Goal: Task Accomplishment & Management: Use online tool/utility

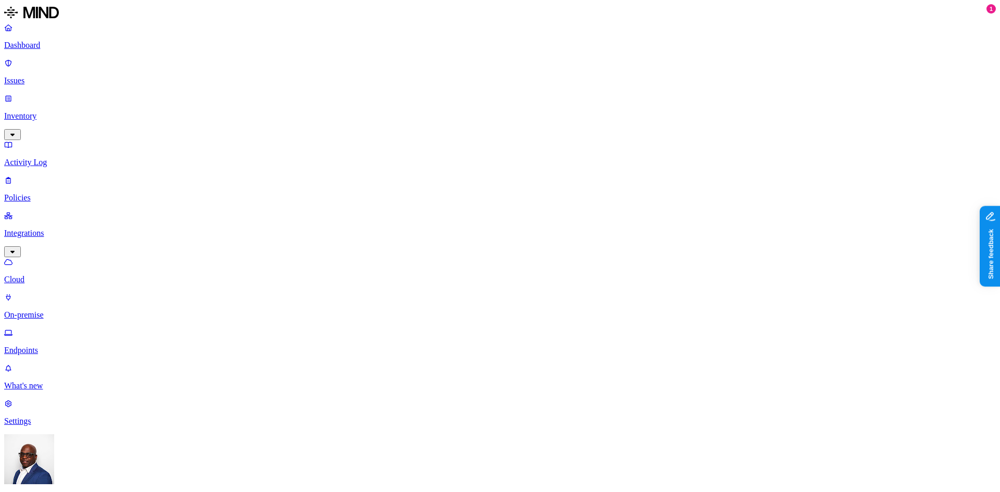
click at [100, 471] on html "Dashboard Issues Inventory Activity Log Policies Integrations Cloud On-premise …" at bounding box center [500, 336] width 1000 height 672
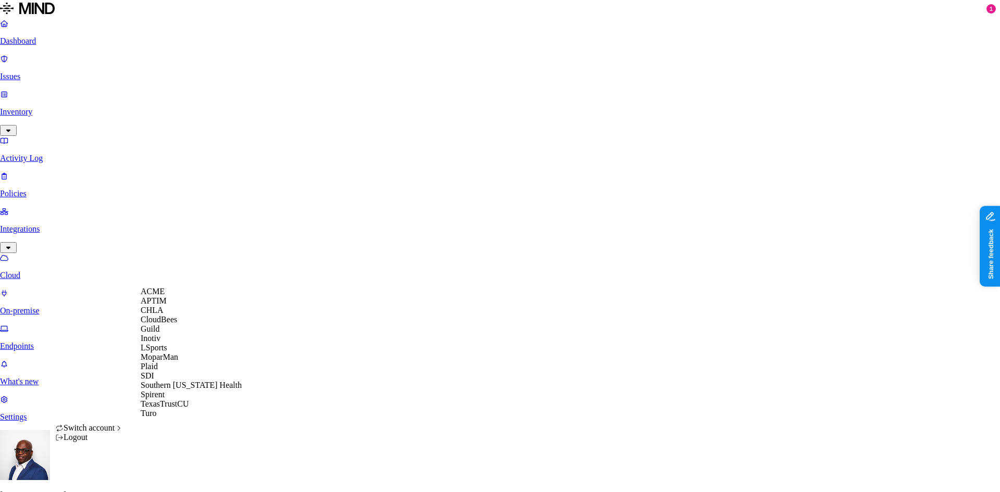
scroll to position [67, 0]
click at [178, 390] on span "Southern [US_STATE] Health" at bounding box center [191, 385] width 101 height 9
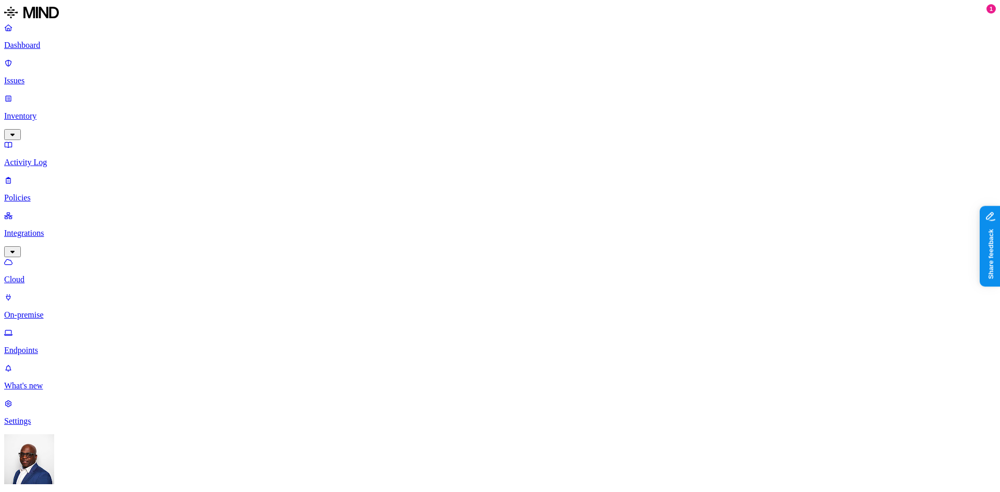
click at [44, 111] on p "Inventory" at bounding box center [500, 115] width 992 height 9
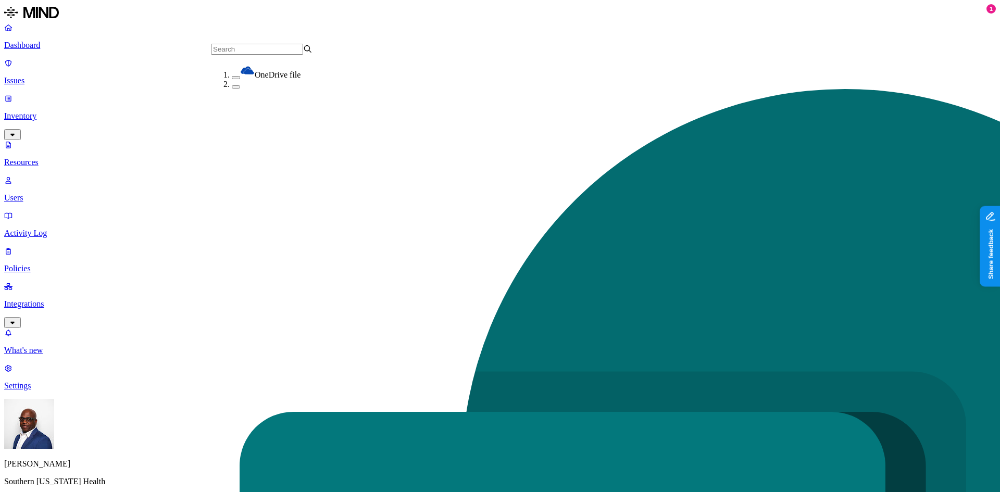
click at [71, 231] on nav "Dashboard Issues Inventory Resources Users Activity Log Policies Integrations W…" at bounding box center [500, 207] width 992 height 368
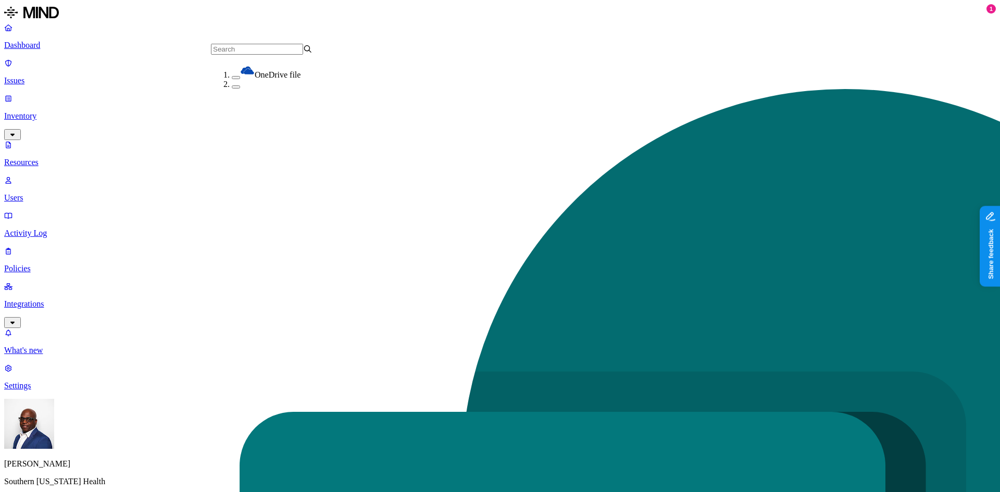
click at [66, 232] on nav "Dashboard Issues Inventory Resources Users Activity Log Policies Integrations W…" at bounding box center [500, 207] width 992 height 368
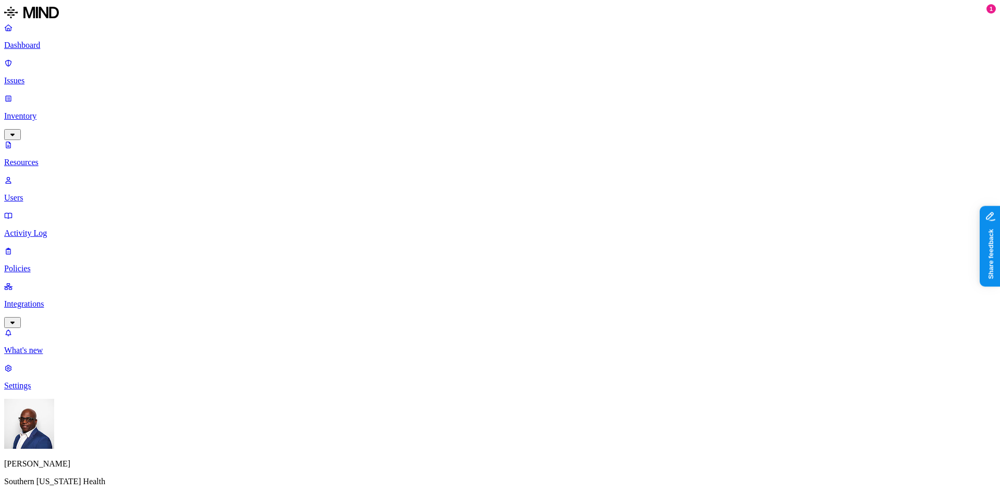
click at [53, 300] on p "Integrations" at bounding box center [500, 304] width 992 height 9
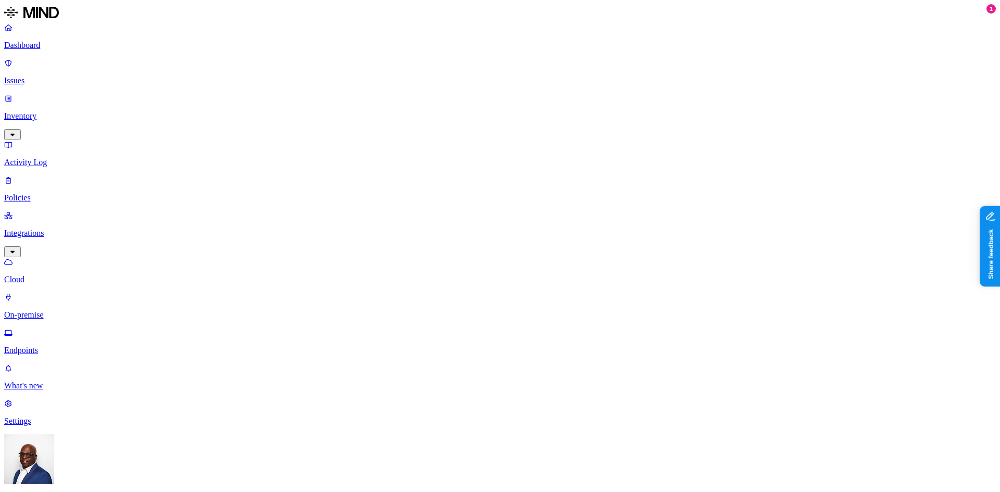
click at [57, 310] on p "On-premise" at bounding box center [500, 314] width 992 height 9
click at [53, 275] on p "Cloud" at bounding box center [500, 279] width 992 height 9
click at [46, 310] on p "On-premise" at bounding box center [500, 314] width 992 height 9
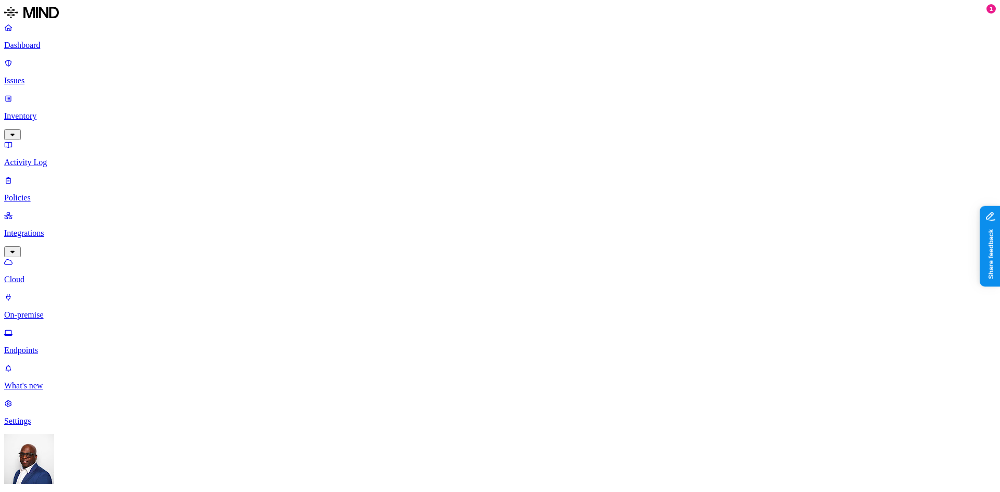
drag, startPoint x: 574, startPoint y: 255, endPoint x: 348, endPoint y: 39, distance: 312.4
click at [48, 346] on p "Endpoints" at bounding box center [500, 350] width 992 height 9
click at [47, 310] on p "On-premise" at bounding box center [500, 314] width 992 height 9
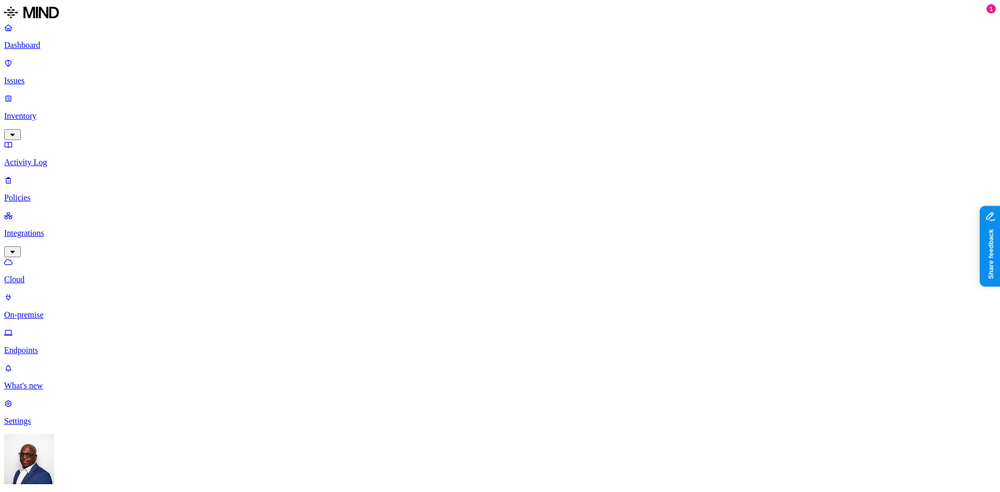
click at [39, 275] on p "Cloud" at bounding box center [500, 279] width 992 height 9
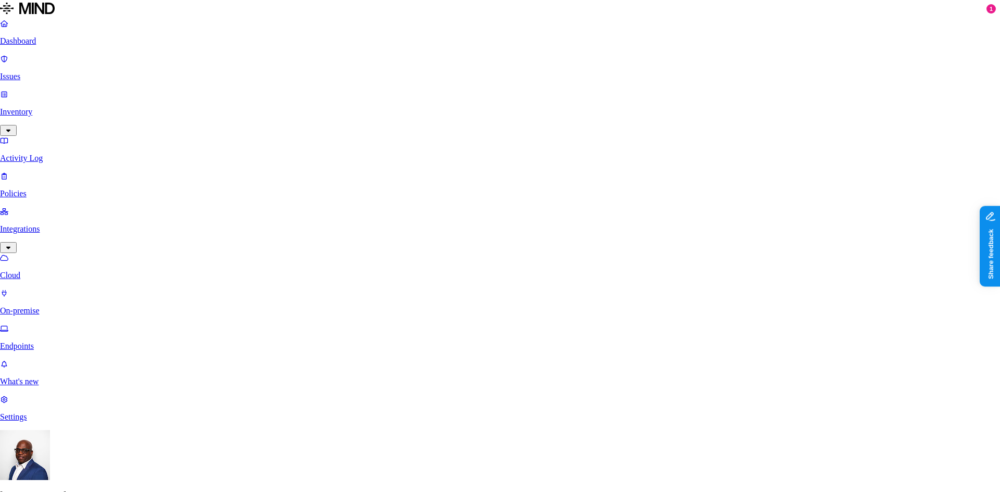
scroll to position [323, 0]
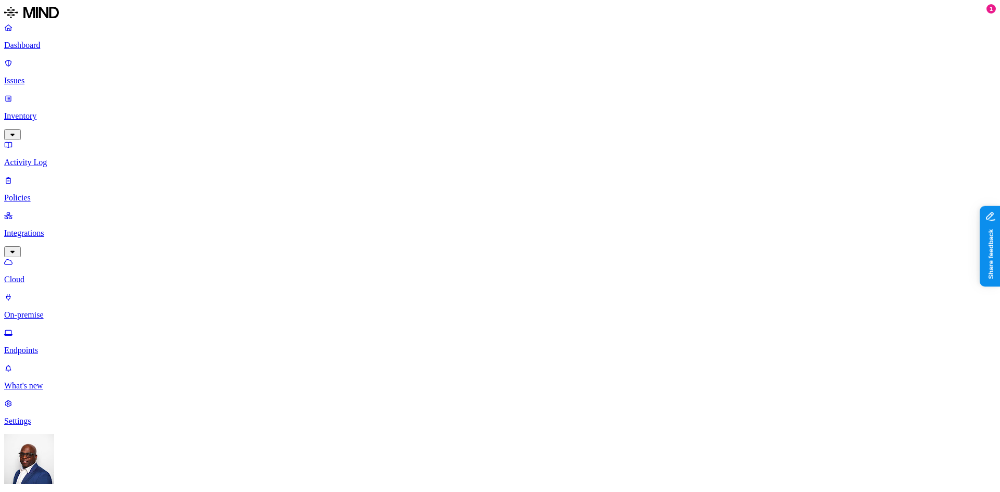
click at [48, 310] on p "On-premise" at bounding box center [500, 314] width 992 height 9
click at [58, 346] on p "Endpoints" at bounding box center [500, 350] width 992 height 9
click at [47, 76] on p "Issues" at bounding box center [500, 80] width 992 height 9
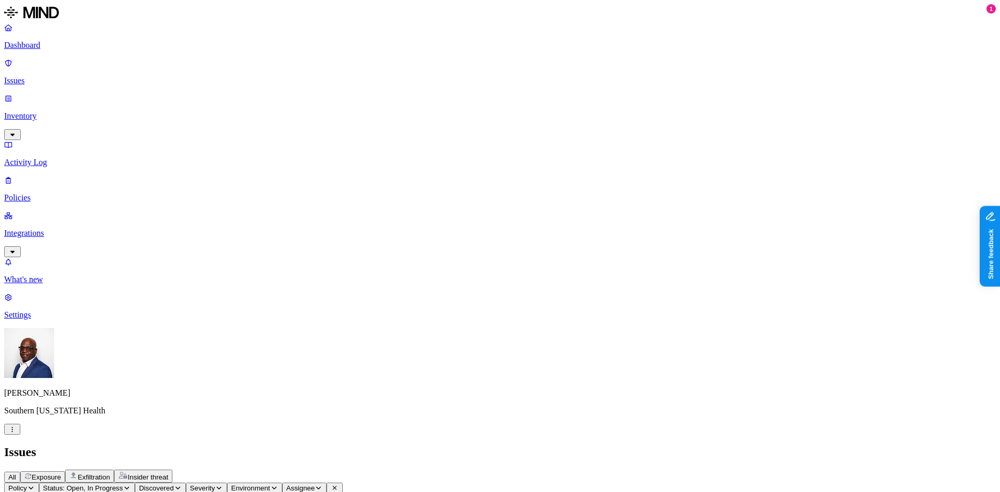
click at [45, 193] on p "Policies" at bounding box center [500, 197] width 992 height 9
click at [61, 470] on button "Create Policy" at bounding box center [32, 475] width 57 height 11
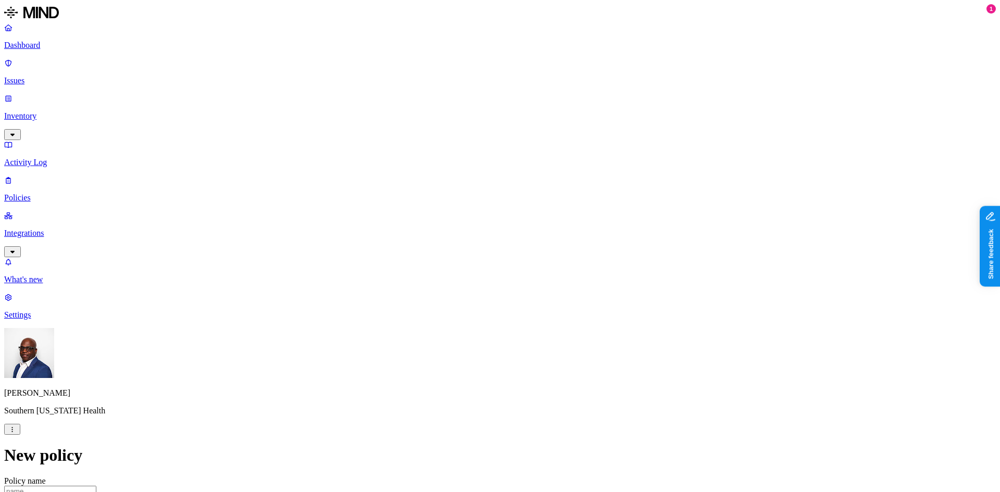
scroll to position [0, 0]
click at [35, 48] on p "Dashboard" at bounding box center [500, 45] width 992 height 9
drag, startPoint x: 824, startPoint y: 154, endPoint x: 865, endPoint y: 154, distance: 41.2
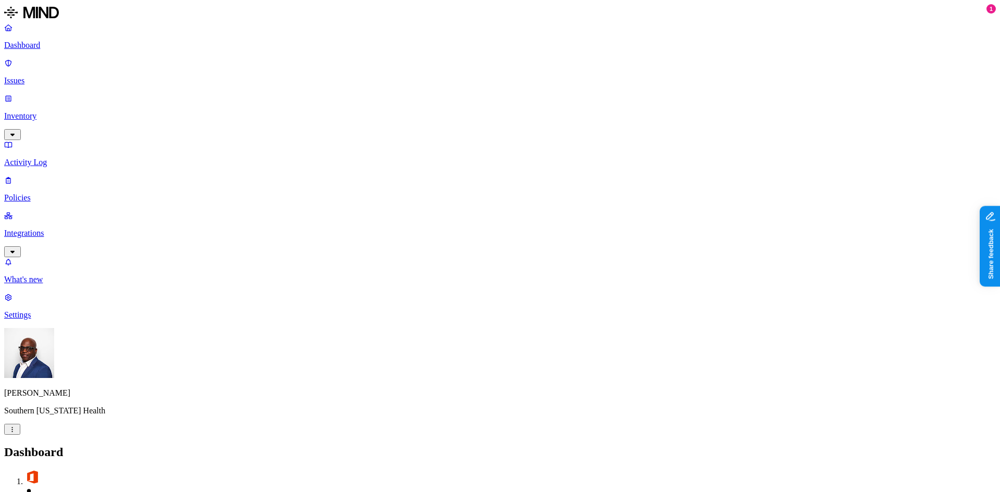
scroll to position [12, 0]
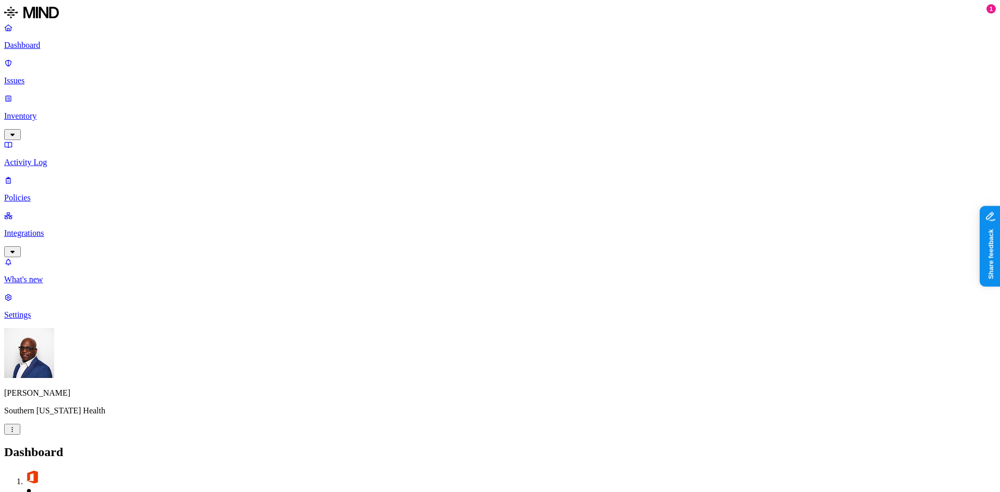
scroll to position [362, 0]
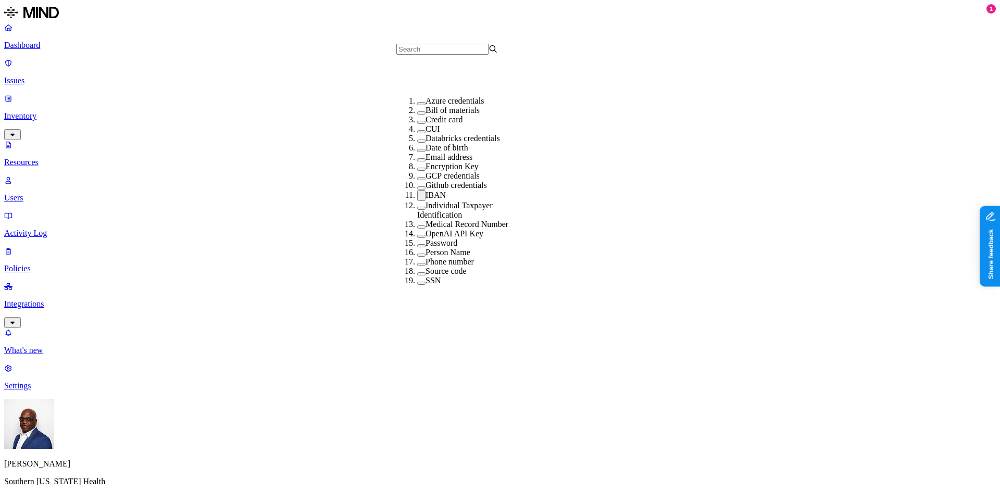
scroll to position [141, 0]
click at [417, 233] on button "button" at bounding box center [421, 234] width 8 height 3
click at [417, 197] on button "button" at bounding box center [421, 202] width 8 height 11
click at [417, 231] on button "button" at bounding box center [421, 232] width 8 height 3
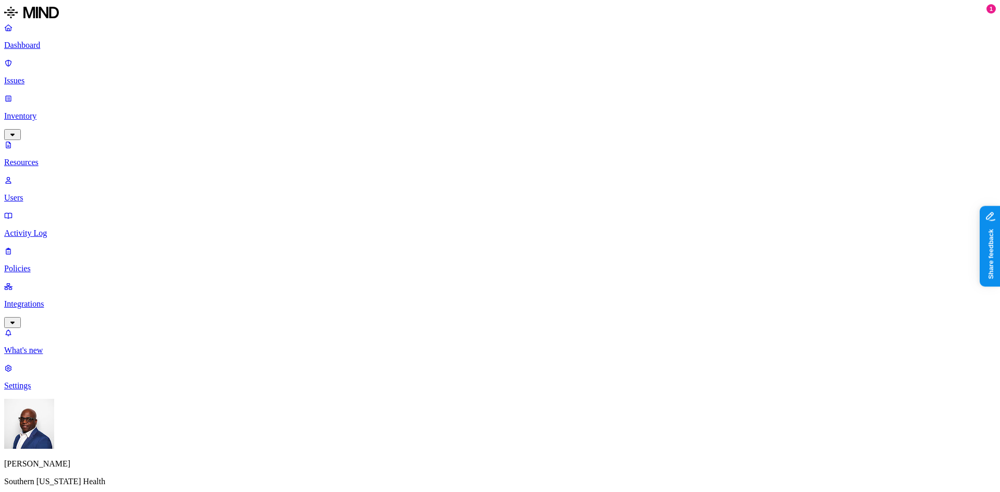
click at [543, 128] on button "button" at bounding box center [547, 126] width 8 height 3
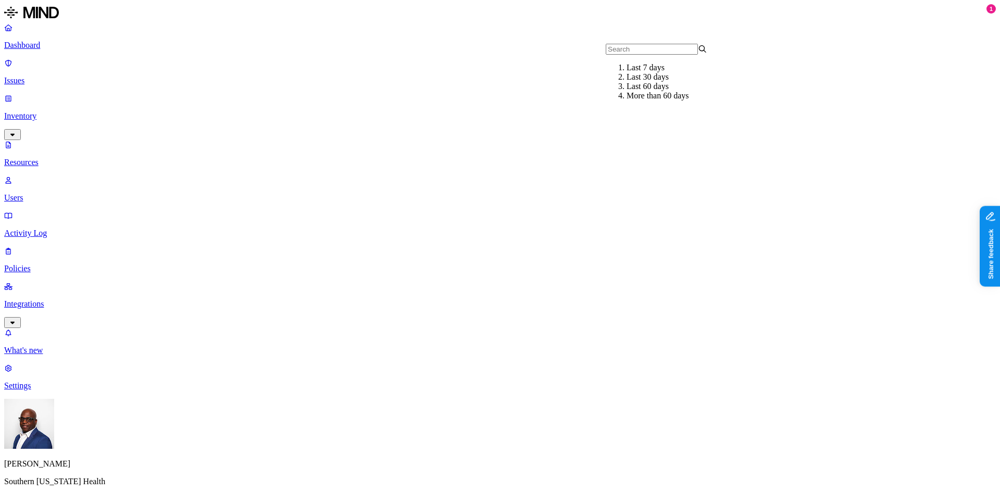
click at [642, 72] on div "Last 7 days" at bounding box center [678, 67] width 102 height 9
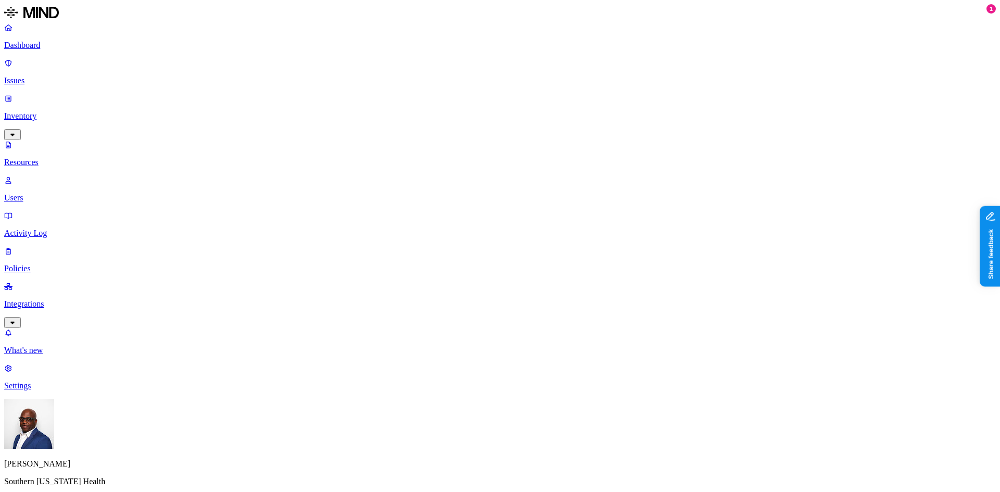
click at [45, 193] on p "Users" at bounding box center [500, 197] width 992 height 9
click at [45, 43] on p "Dashboard" at bounding box center [500, 45] width 992 height 9
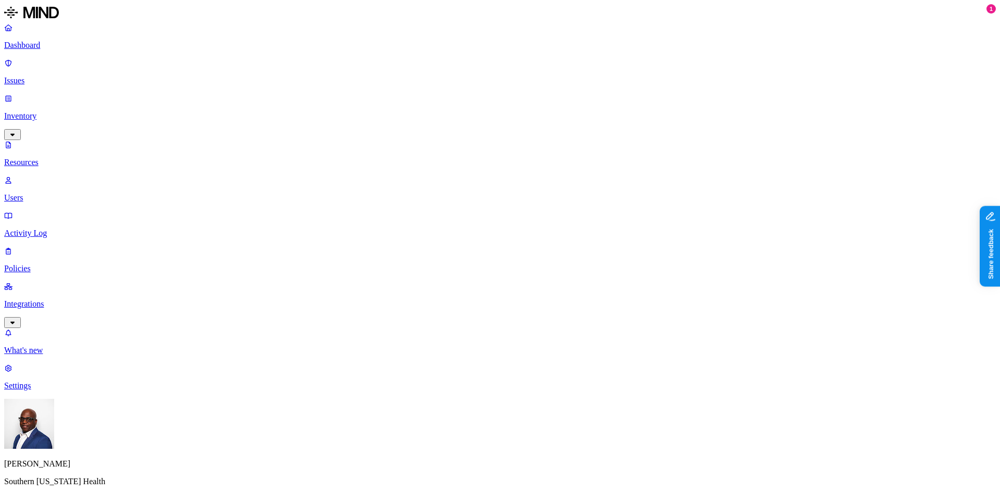
scroll to position [52, 0]
click at [53, 158] on p "Resources" at bounding box center [500, 162] width 992 height 9
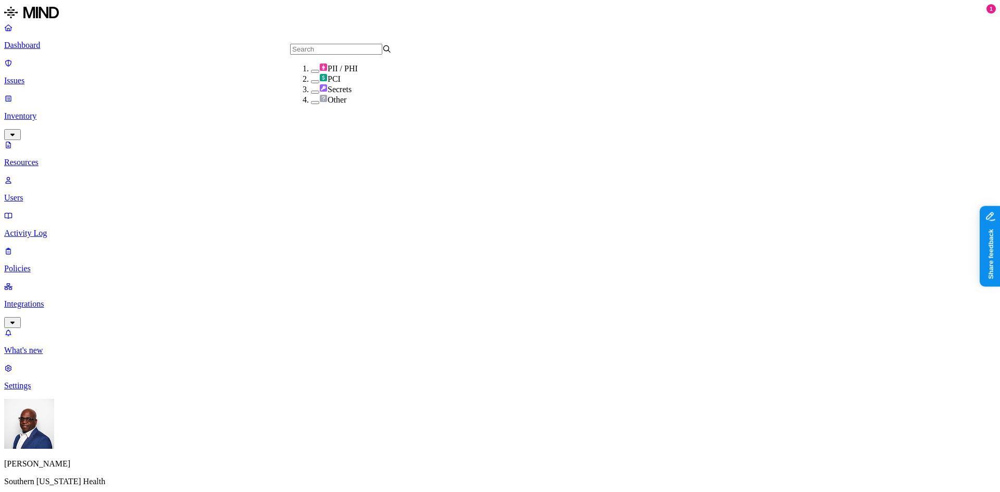
click at [311, 94] on button "button" at bounding box center [315, 92] width 8 height 3
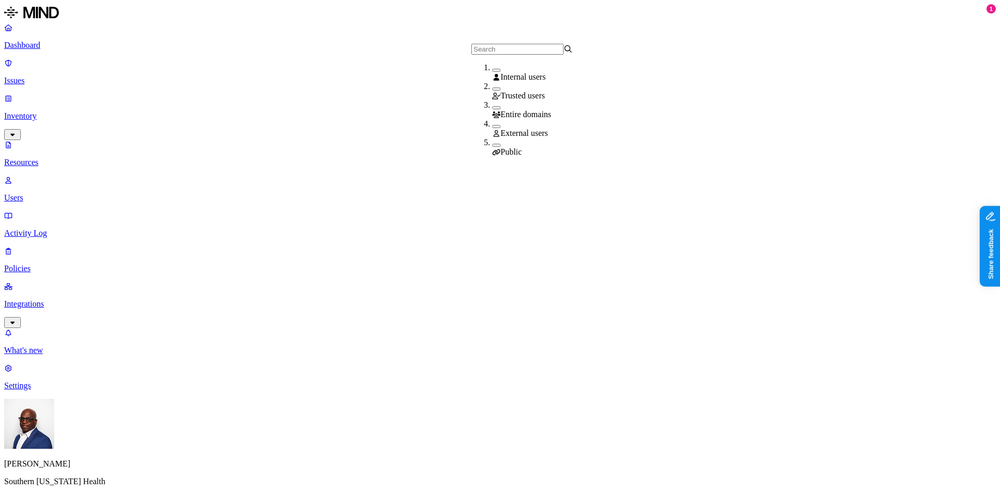
click at [492, 143] on div "Public" at bounding box center [543, 147] width 102 height 19
click at [492, 128] on button "button" at bounding box center [496, 126] width 8 height 3
drag, startPoint x: 300, startPoint y: 56, endPoint x: 358, endPoint y: 61, distance: 58.1
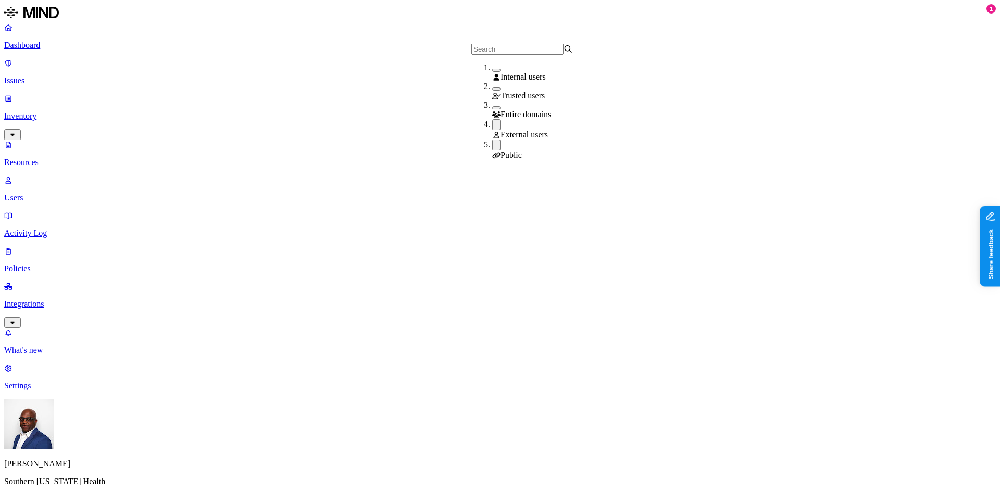
click at [492, 109] on button "button" at bounding box center [496, 107] width 8 height 3
click at [492, 126] on button "button" at bounding box center [496, 126] width 8 height 11
click at [492, 143] on button "button" at bounding box center [496, 145] width 8 height 11
drag, startPoint x: 628, startPoint y: 18, endPoint x: 604, endPoint y: 20, distance: 23.5
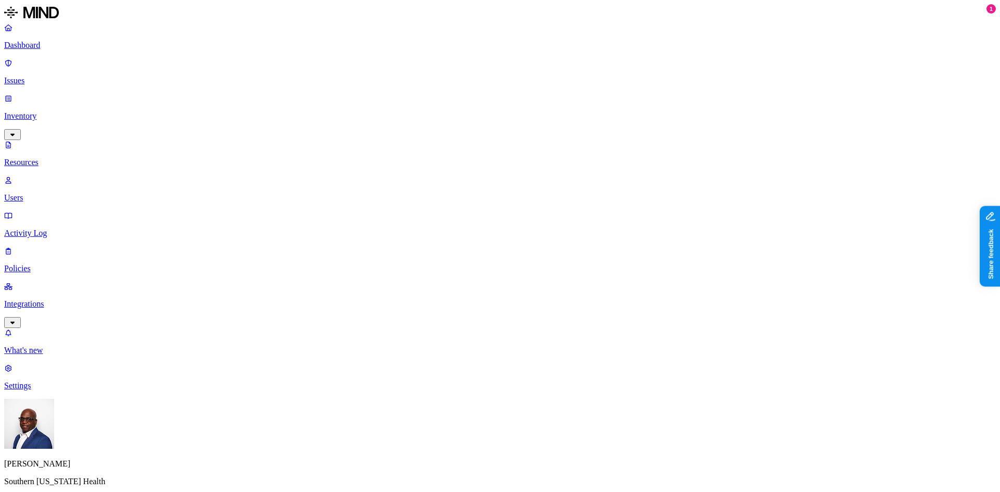
click at [55, 300] on p "Integrations" at bounding box center [500, 304] width 992 height 9
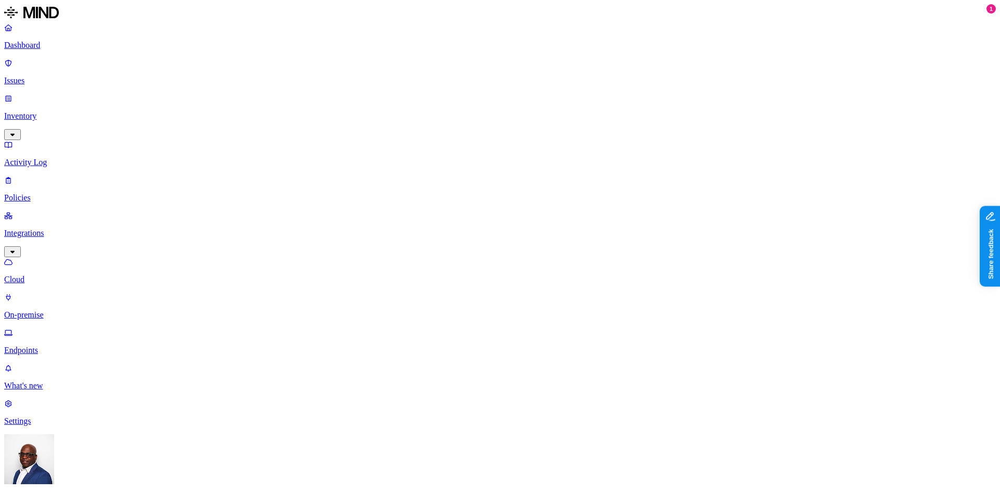
click at [53, 346] on p "Endpoints" at bounding box center [500, 350] width 992 height 9
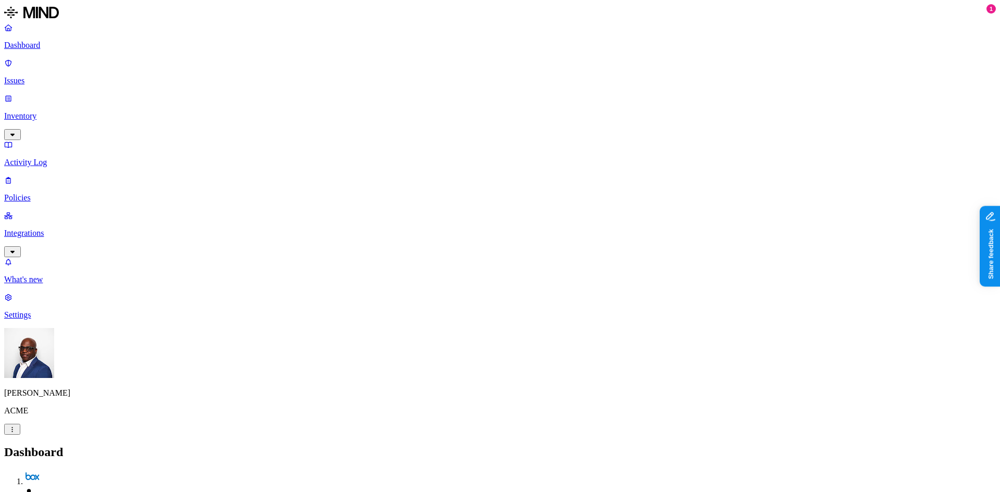
scroll to position [40, 0]
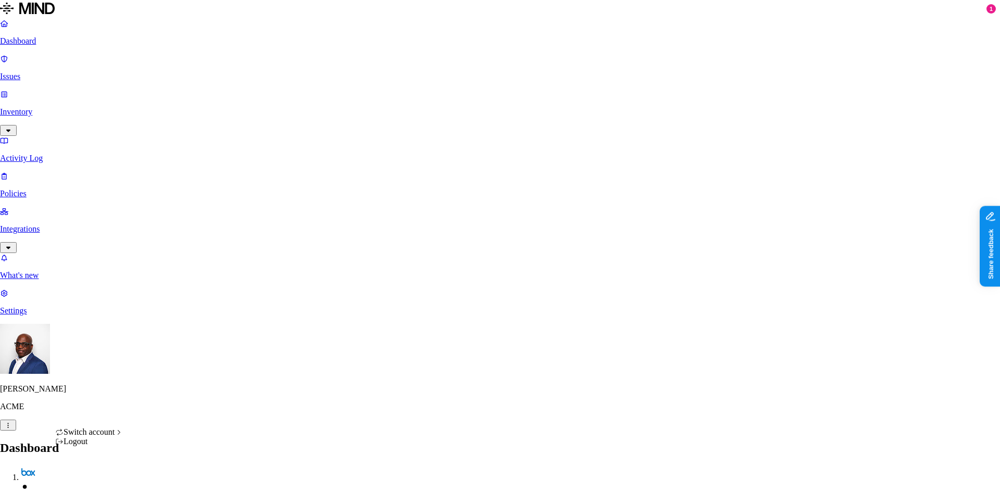
click at [178, 408] on span "TexasTrustCU" at bounding box center [165, 404] width 48 height 9
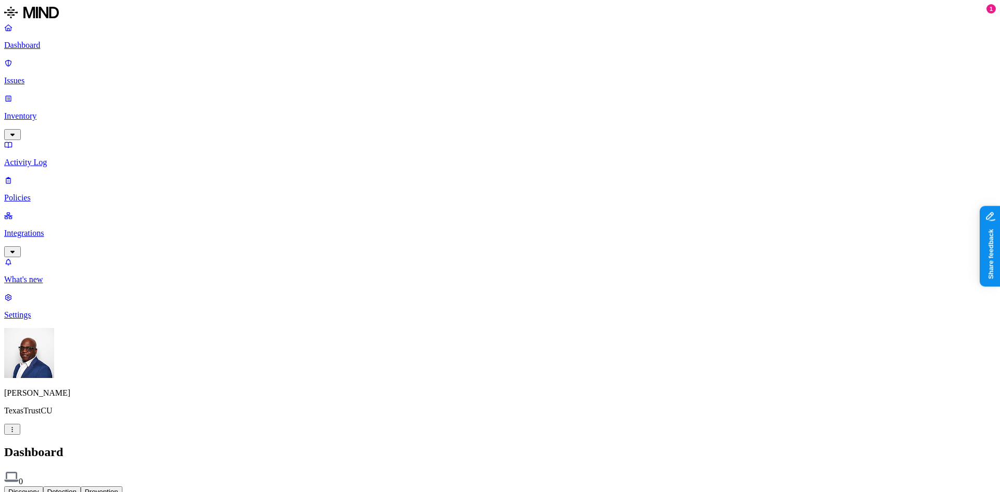
click at [45, 229] on p "Integrations" at bounding box center [500, 233] width 992 height 9
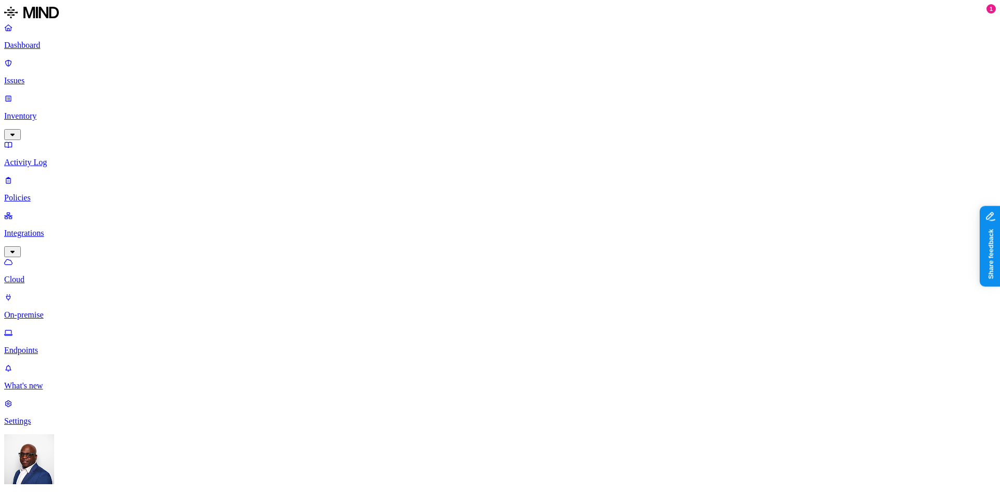
click at [49, 310] on p "On-premise" at bounding box center [500, 314] width 992 height 9
click at [54, 346] on p "Endpoints" at bounding box center [500, 350] width 992 height 9
